Goal: Task Accomplishment & Management: Manage account settings

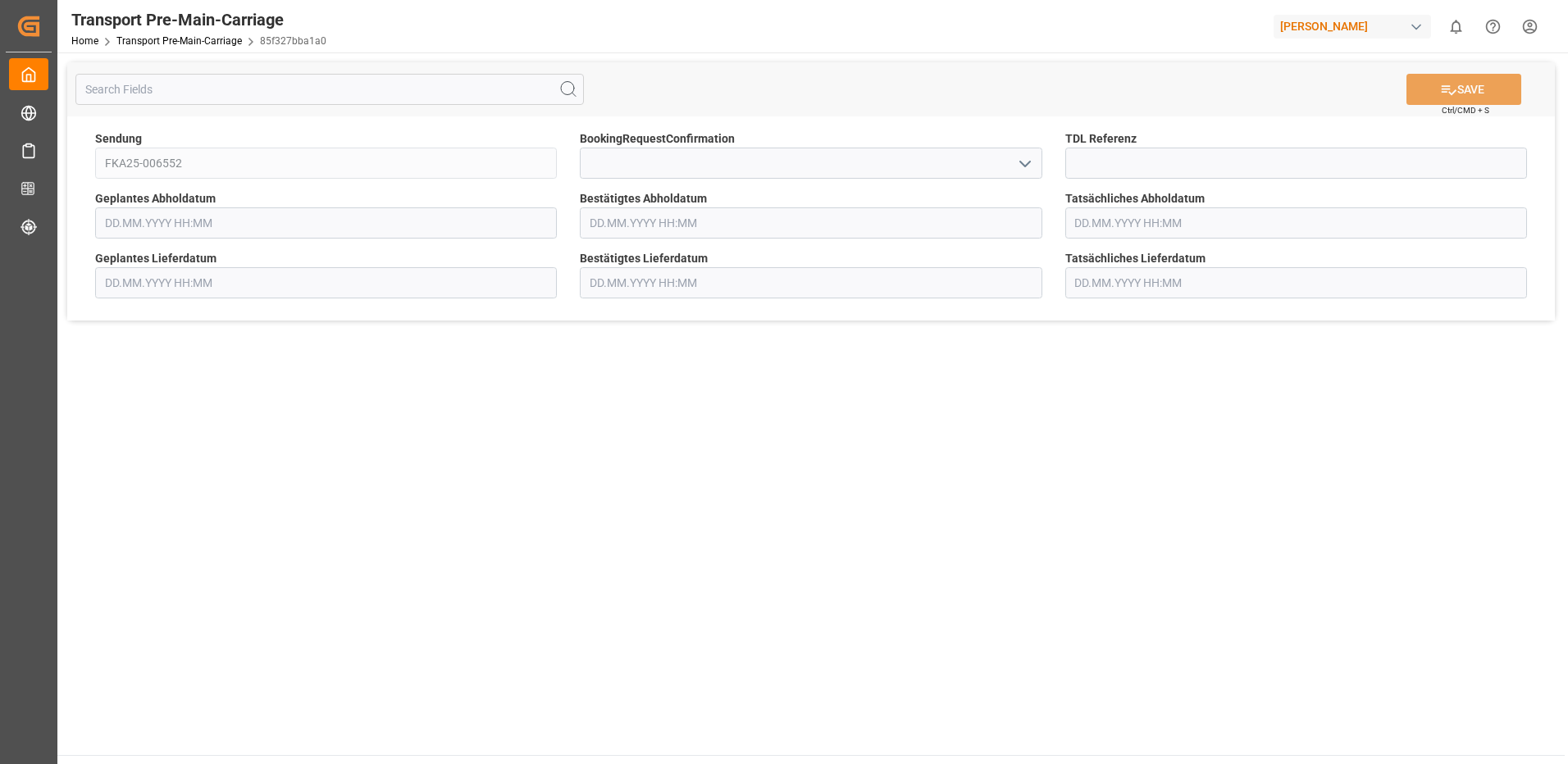
type input "[DATE] 00:00"
click at [666, 221] on input "text" at bounding box center [811, 223] width 462 height 31
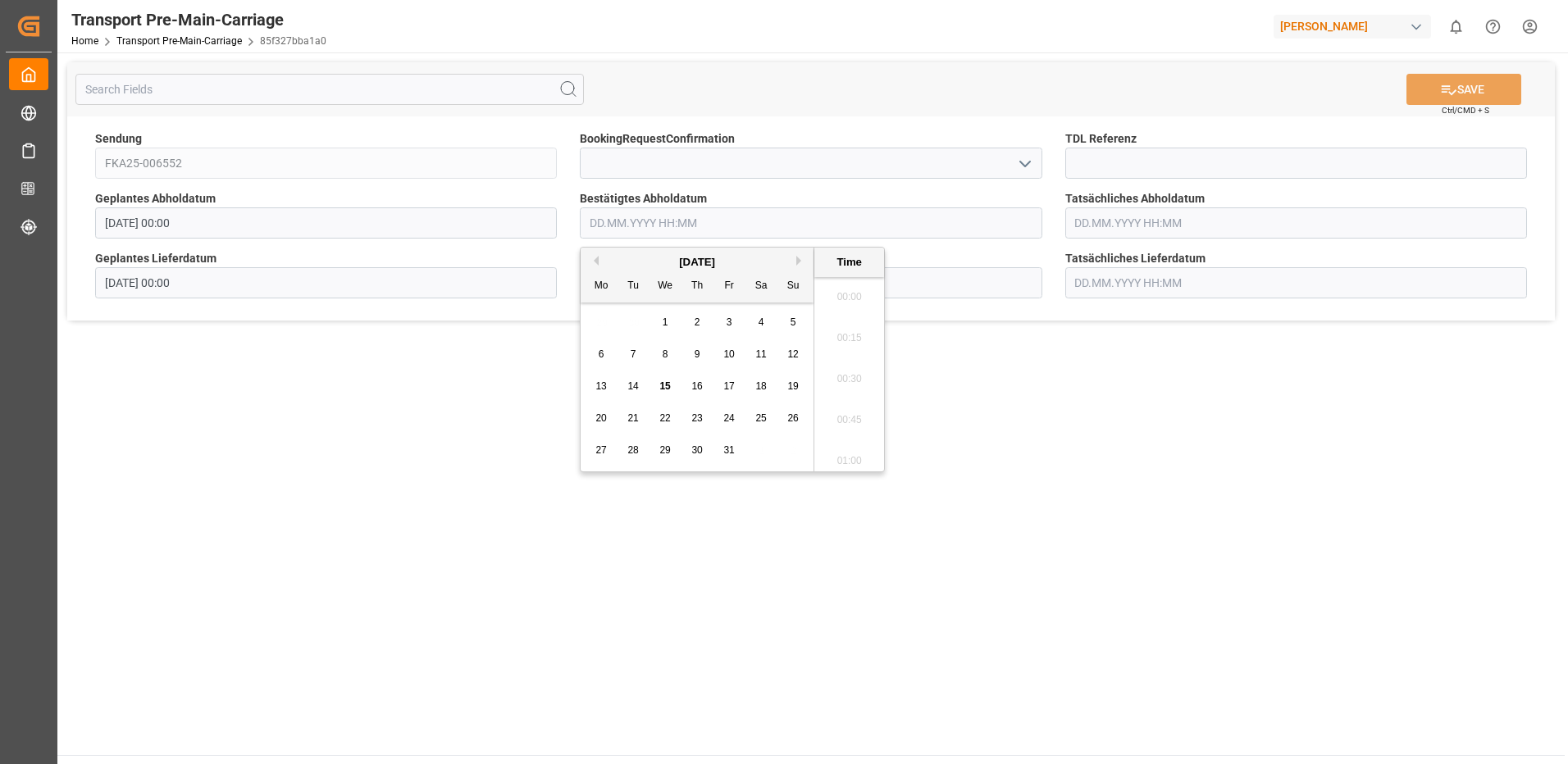
scroll to position [1399, 0]
click at [697, 386] on span "16" at bounding box center [697, 386] width 10 height 11
click at [854, 415] on li "09:15" at bounding box center [849, 415] width 70 height 41
type input "[DATE] 09:15"
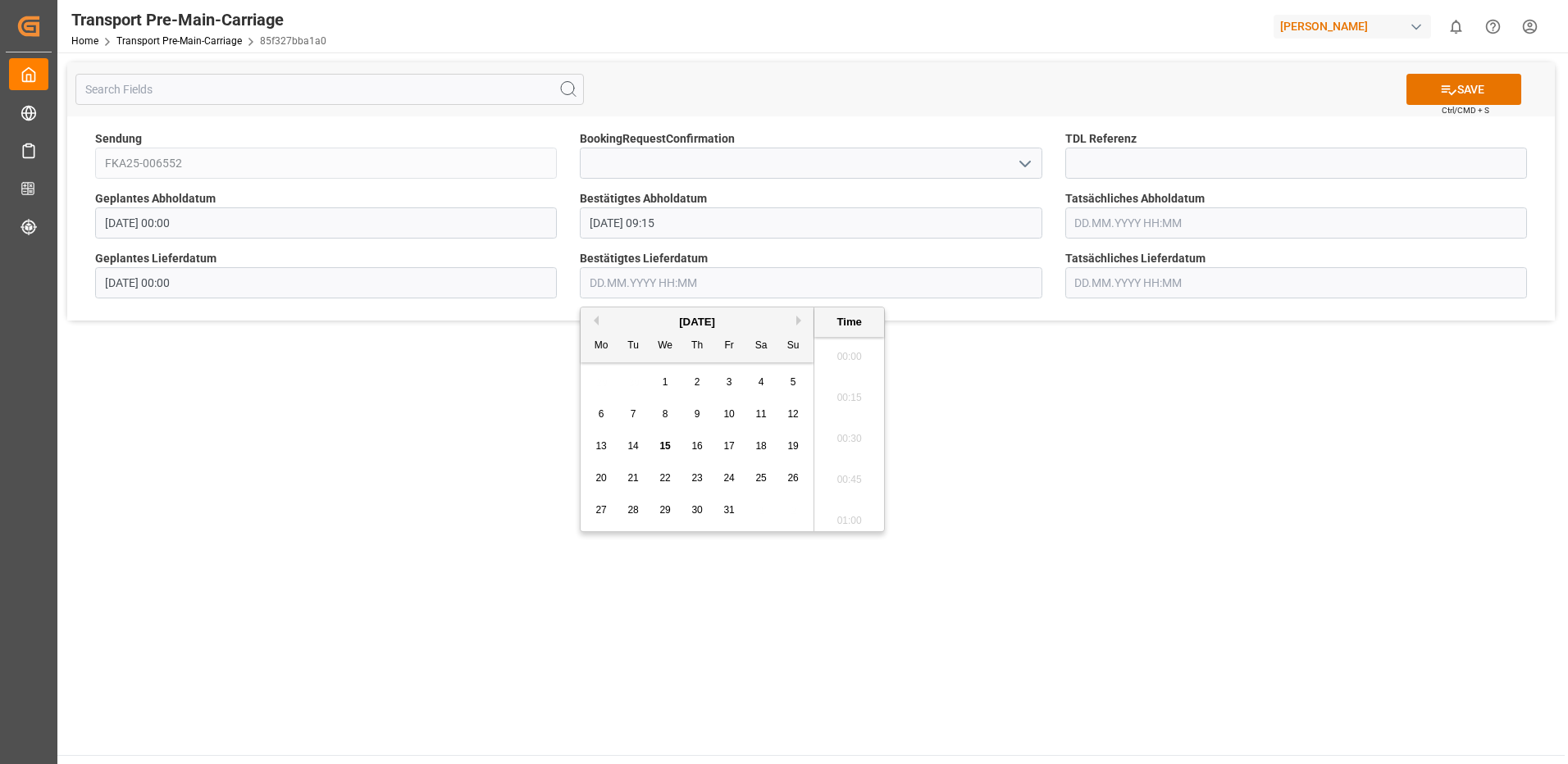
click at [655, 284] on input "text" at bounding box center [811, 282] width 462 height 31
click at [729, 440] on span "17" at bounding box center [729, 445] width 10 height 11
click at [844, 439] on li "09:00" at bounding box center [849, 433] width 70 height 41
type input "[DATE] 09:00"
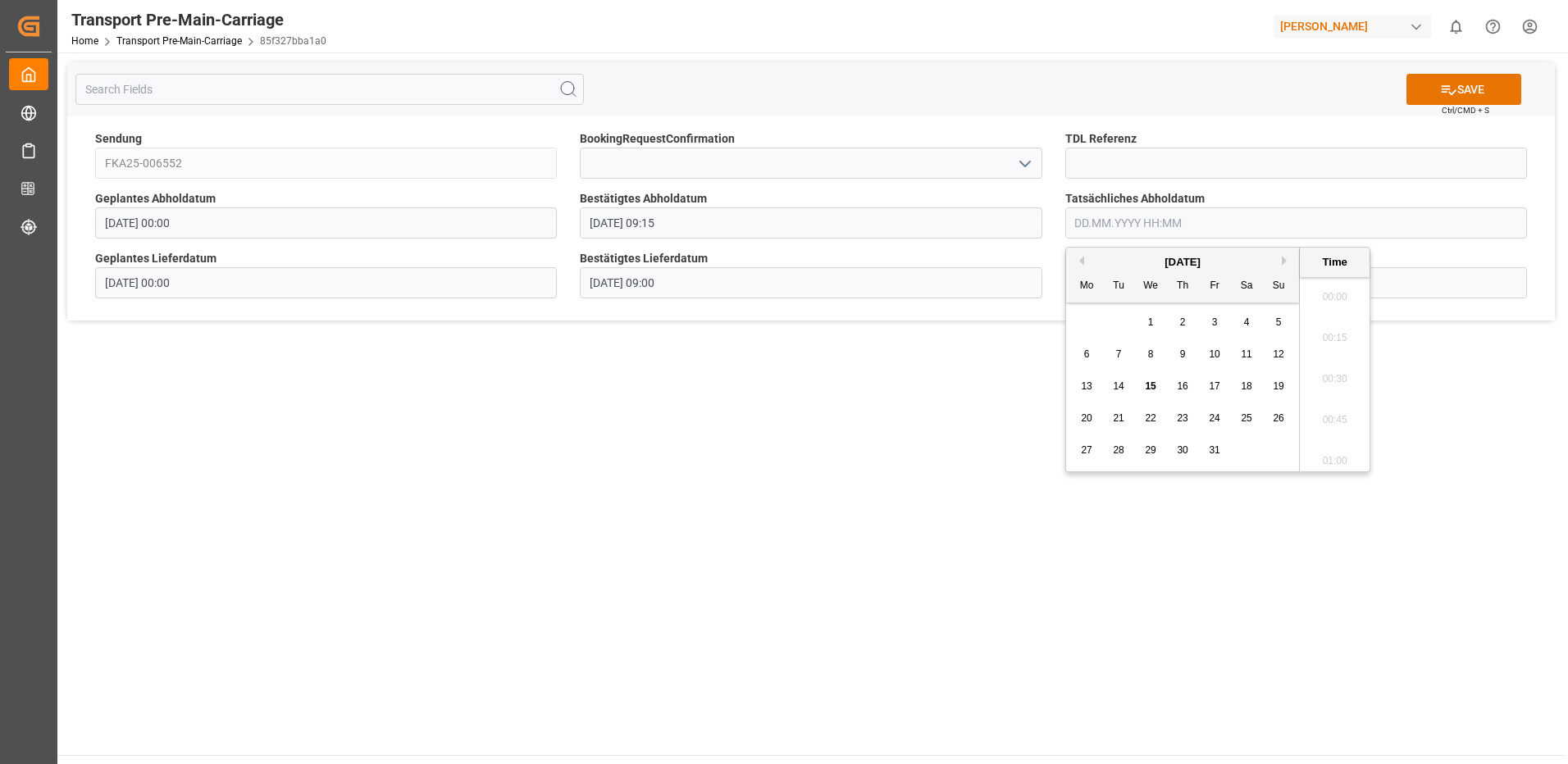
click at [1170, 229] on input "text" at bounding box center [1296, 223] width 462 height 31
click at [1184, 387] on span "16" at bounding box center [1182, 386] width 10 height 11
click at [1331, 369] on li "09:00" at bounding box center [1335, 373] width 70 height 41
type input "[DATE] 09:00"
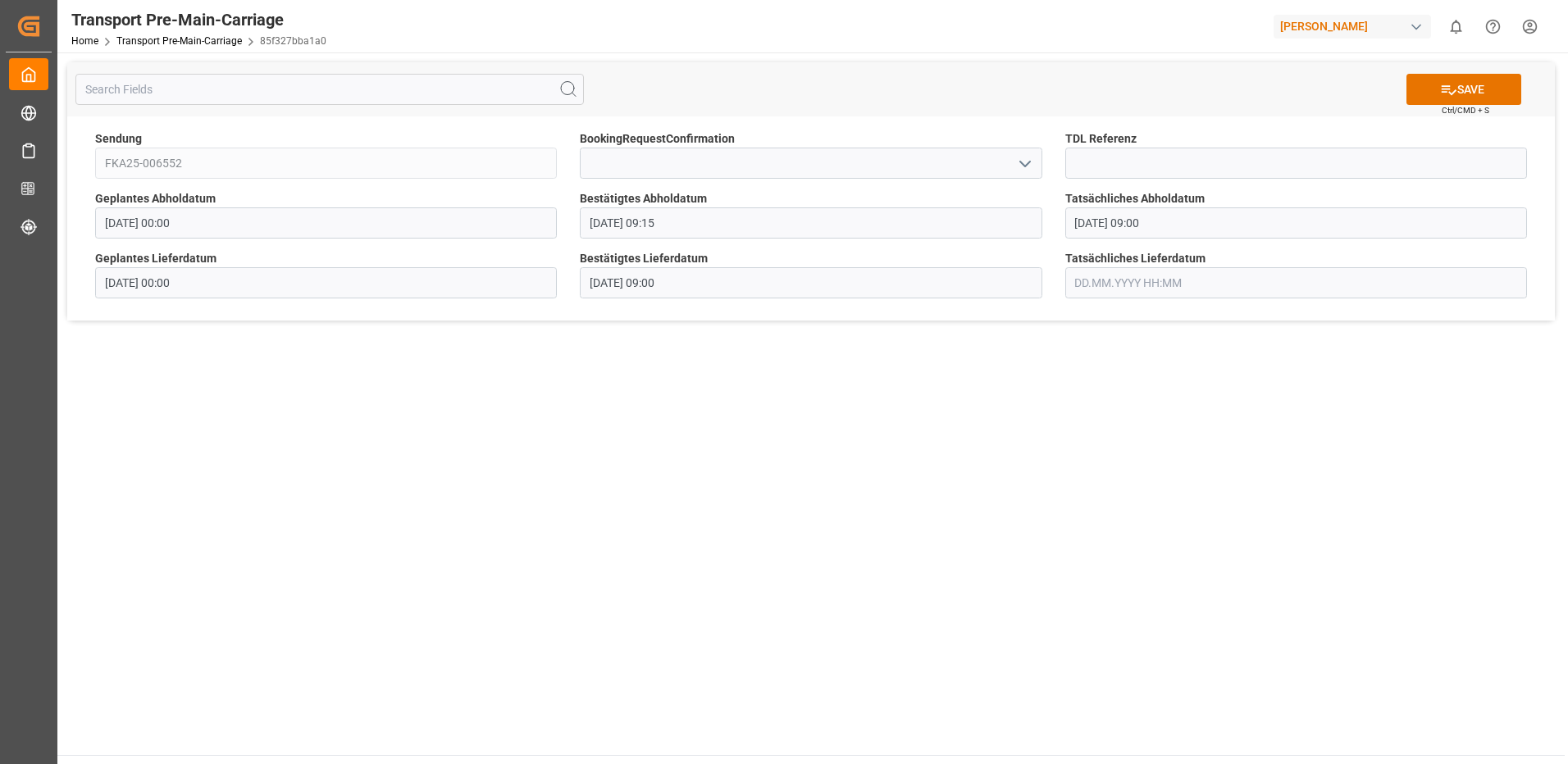
click at [1142, 275] on input "text" at bounding box center [1296, 282] width 462 height 31
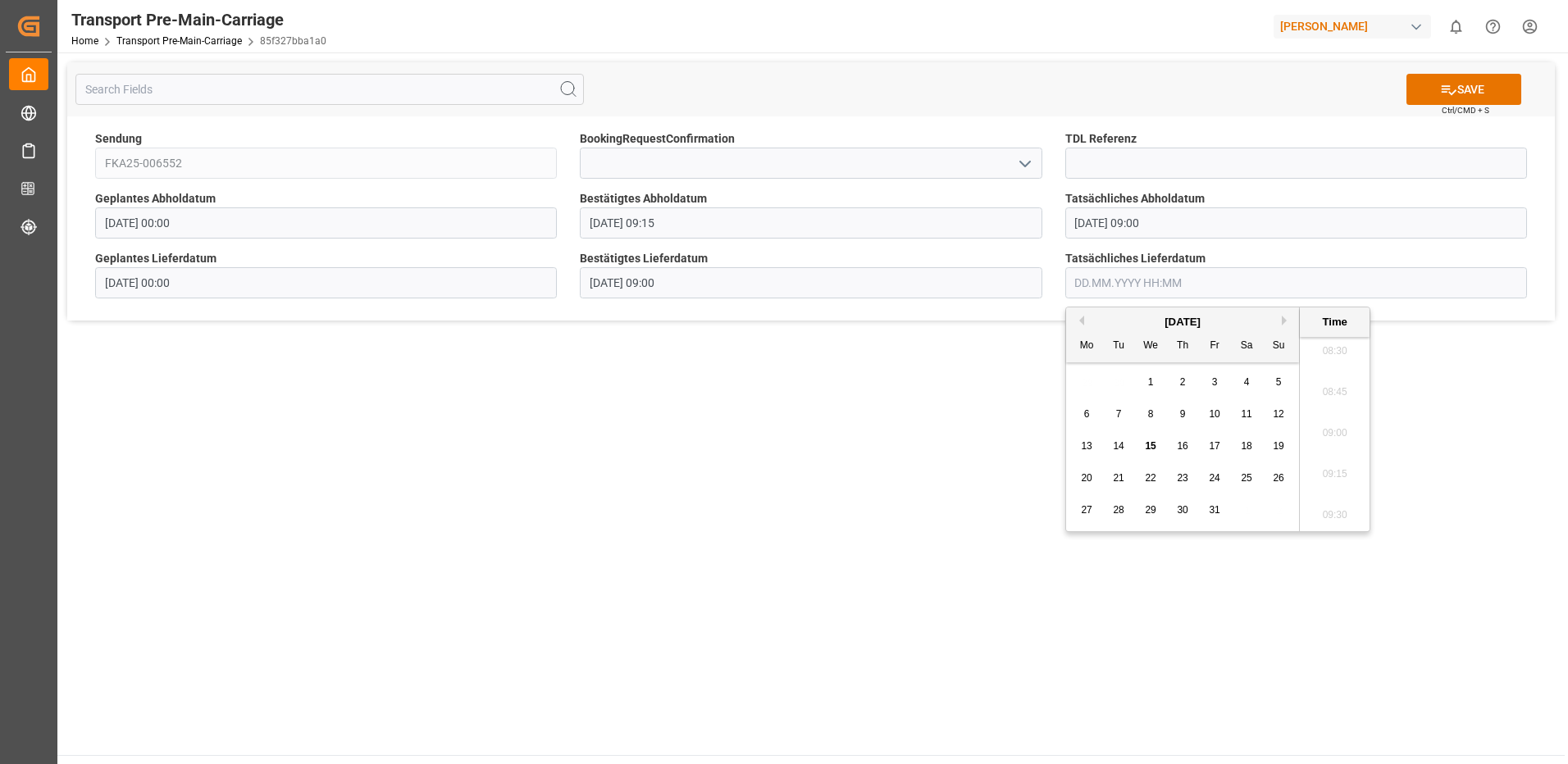
click at [1219, 451] on span "17" at bounding box center [1214, 445] width 10 height 11
click at [1339, 475] on li "09:15" at bounding box center [1335, 474] width 70 height 41
type input "[DATE] 09:15"
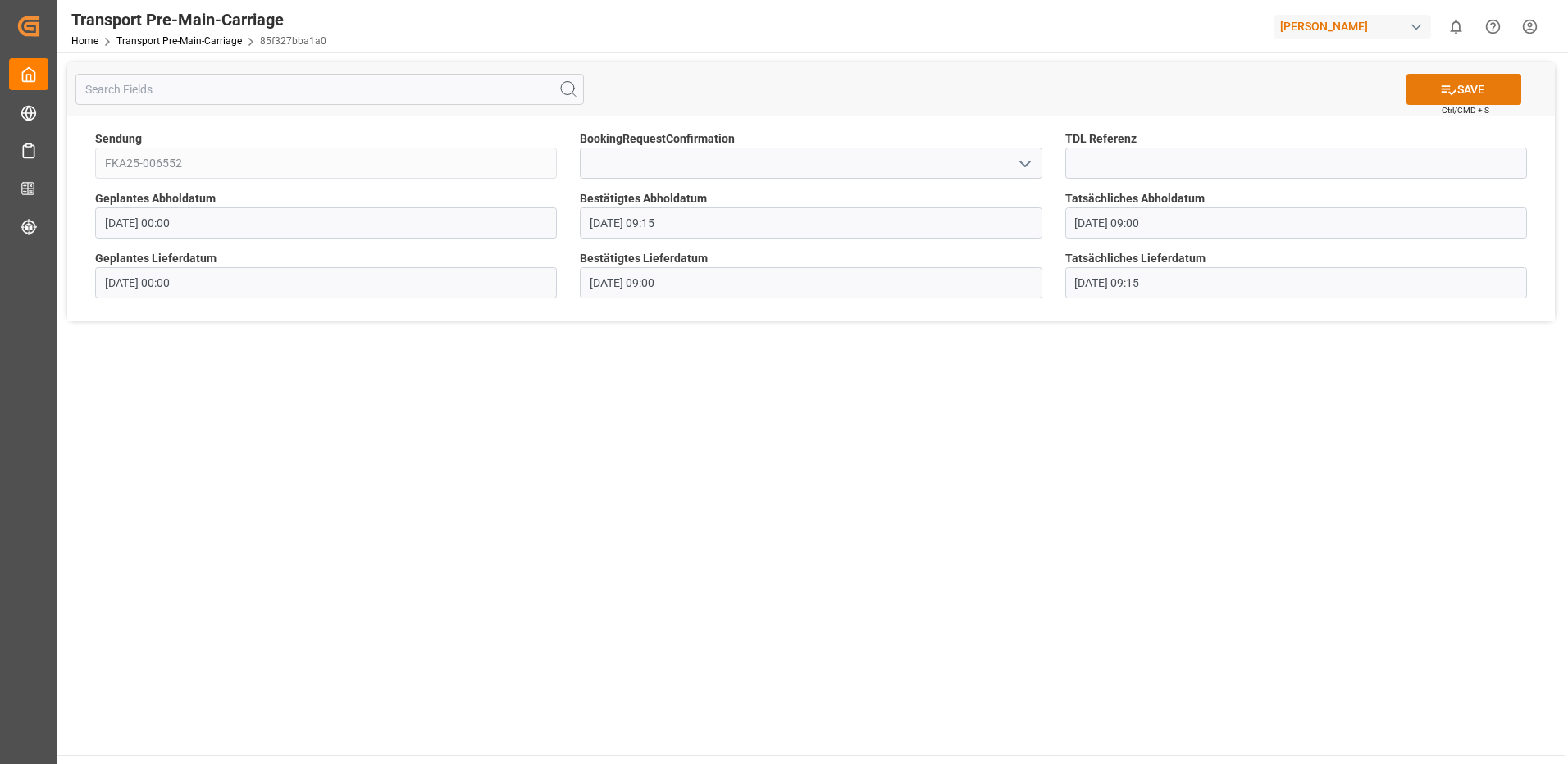
click at [1469, 91] on button "SAVE" at bounding box center [1464, 90] width 115 height 31
